Goal: Navigation & Orientation: Understand site structure

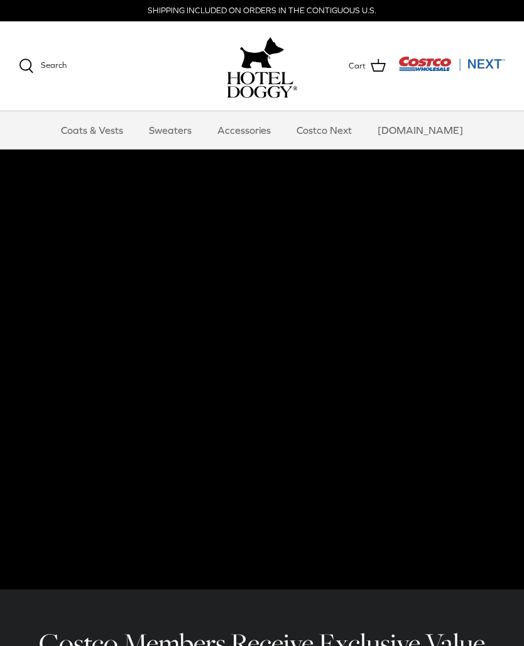
click at [118, 137] on link "Coats & Vests" at bounding box center [92, 130] width 85 height 38
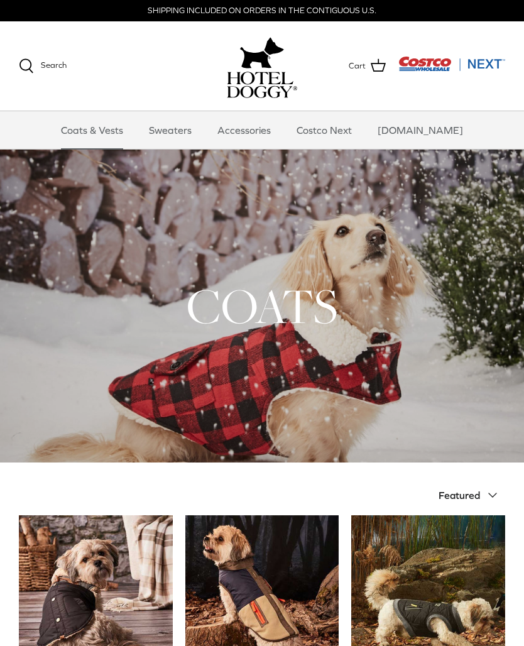
click at [191, 131] on link "Sweaters" at bounding box center [170, 130] width 65 height 38
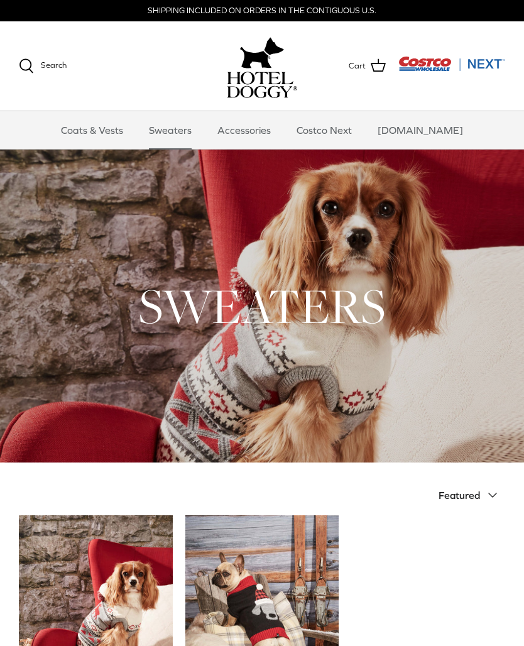
click at [269, 127] on link "Accessories" at bounding box center [244, 130] width 76 height 38
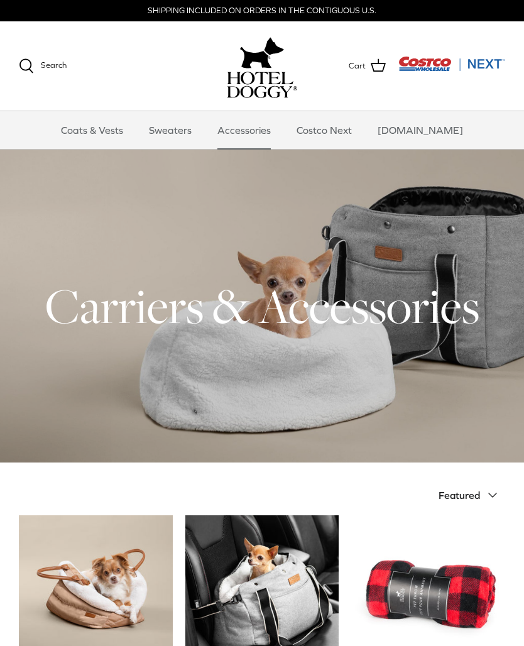
click at [349, 128] on link "Costco Next" at bounding box center [324, 130] width 78 height 38
